Goal: Check status: Check status

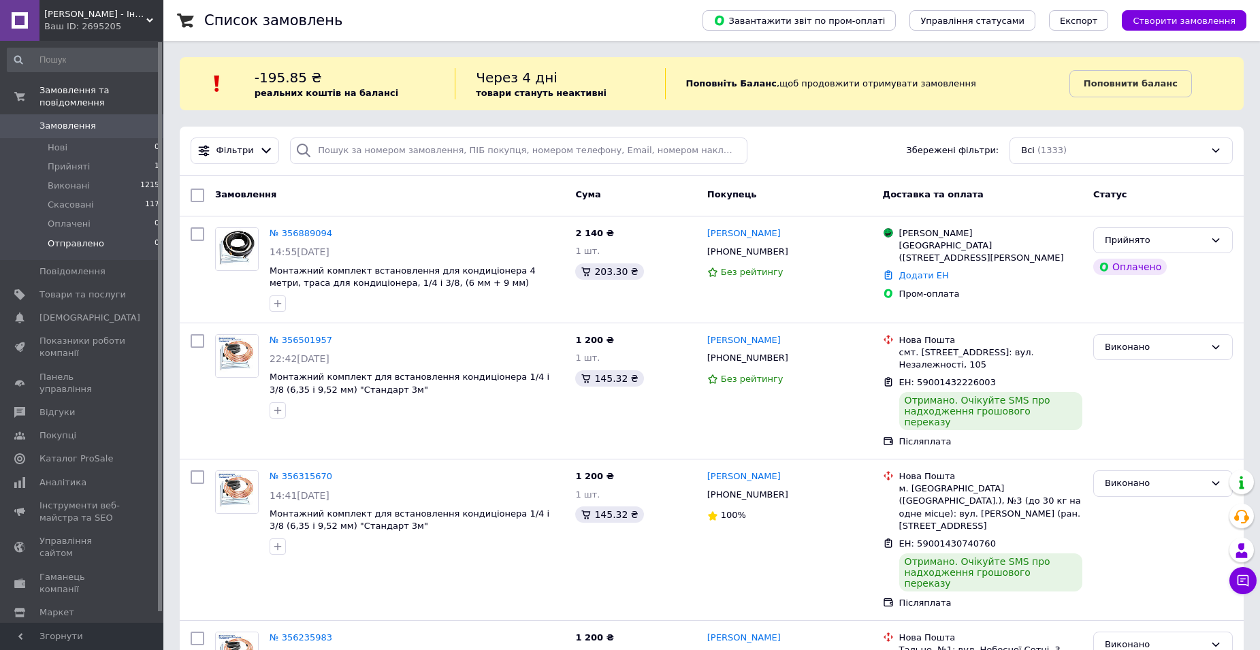
click at [101, 234] on li "Отправлено 0" at bounding box center [83, 247] width 167 height 26
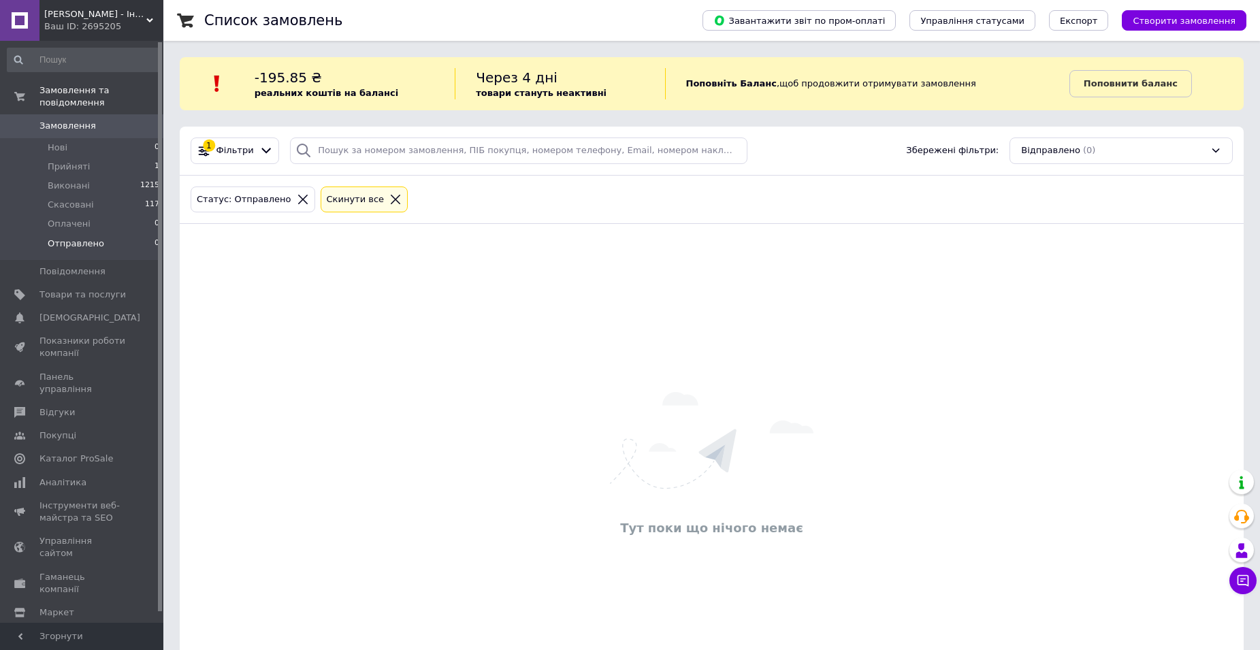
click at [108, 17] on span "[PERSON_NAME] - Інтернет магазин" at bounding box center [95, 14] width 102 height 12
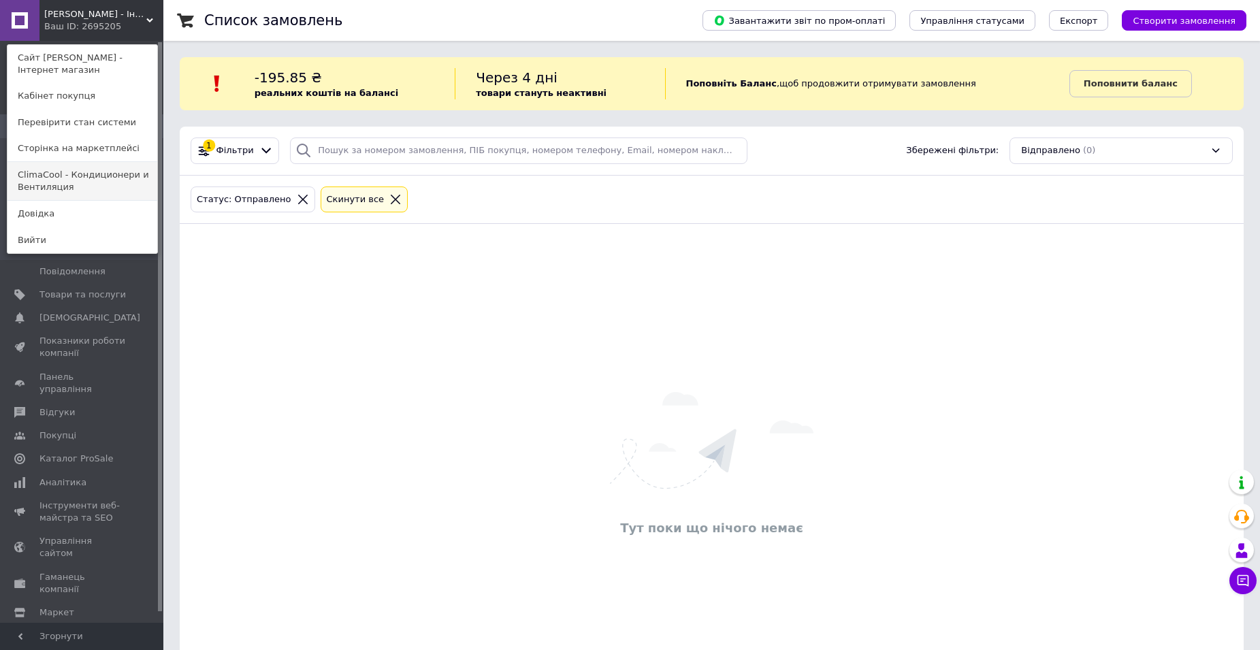
click at [76, 168] on link "ClimaCool - Кондиционери и Вентиляция" at bounding box center [82, 181] width 150 height 38
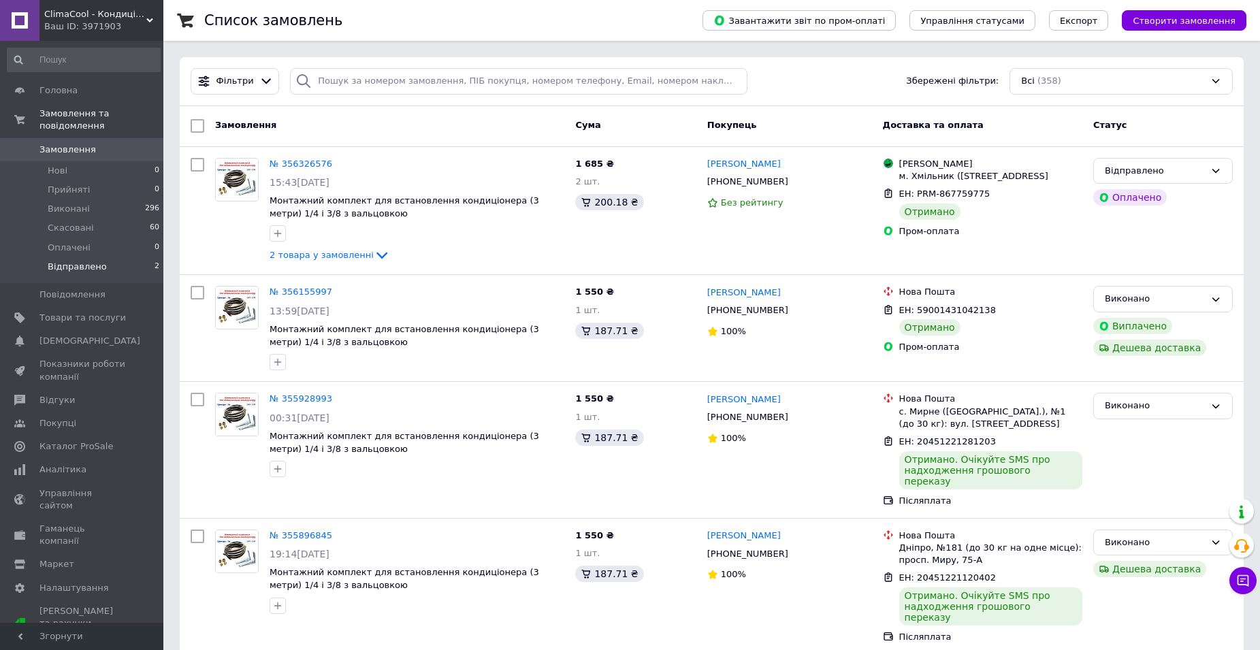
click at [76, 261] on span "Відправлено" at bounding box center [77, 267] width 59 height 12
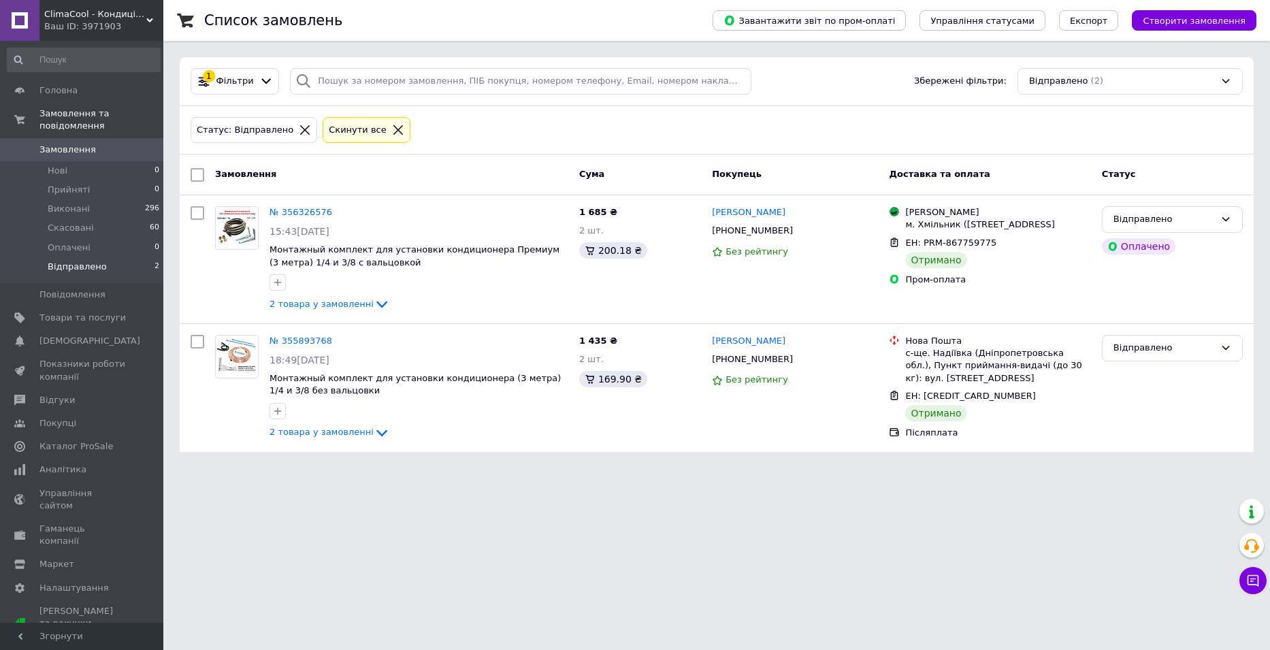
drag, startPoint x: 390, startPoint y: 550, endPoint x: 5, endPoint y: 292, distance: 463.5
click at [388, 468] on html "ClimaCool - Кондиціонери та Вентиляція Ваш ID: 3971903 Сайт ClimaCool - Кондиці…" at bounding box center [635, 234] width 1270 height 468
